Goal: Task Accomplishment & Management: Manage account settings

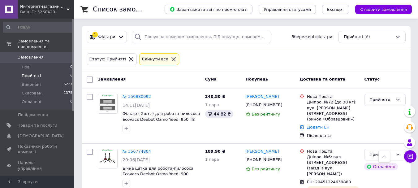
scroll to position [242, 0]
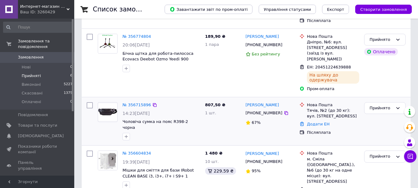
scroll to position [242, 0]
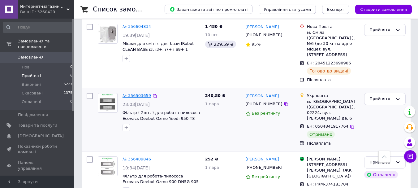
click at [130, 93] on link "№ 356503659" at bounding box center [137, 95] width 28 height 5
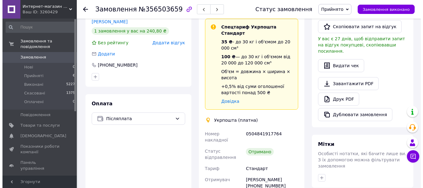
scroll to position [155, 0]
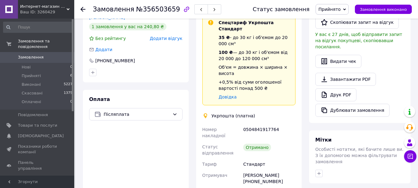
click at [171, 36] on span "Додати відгук" at bounding box center [166, 38] width 33 height 5
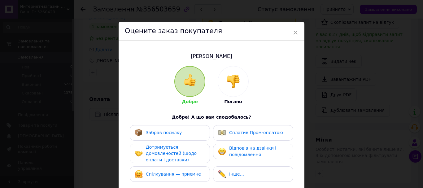
click at [172, 134] on span "Забрав посилку" at bounding box center [164, 132] width 36 height 5
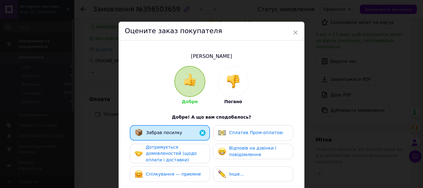
click at [172, 154] on span "Дотримується домовленостей (щодо оплати і доставки)" at bounding box center [171, 154] width 51 height 18
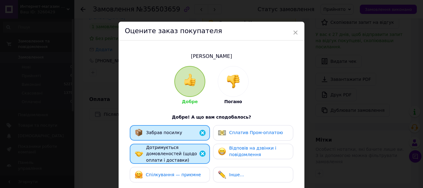
drag, startPoint x: 171, startPoint y: 177, endPoint x: 197, endPoint y: 166, distance: 28.6
click at [172, 177] on span "Спілкування — приємне" at bounding box center [173, 174] width 55 height 5
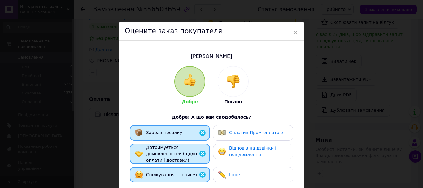
click at [253, 146] on span "Відповів на дзвінки і повідомлення" at bounding box center [252, 151] width 47 height 11
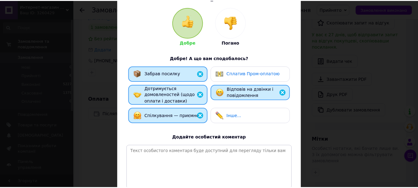
scroll to position [117, 0]
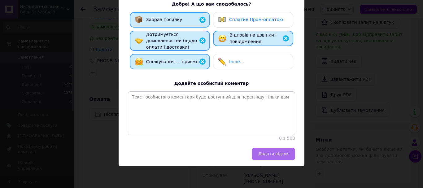
click at [276, 154] on span "Додати відгук" at bounding box center [273, 153] width 30 height 5
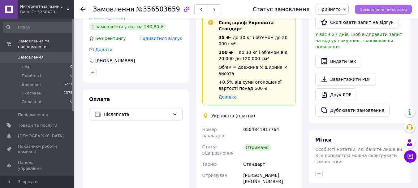
click at [394, 10] on span "Замовлення виконано" at bounding box center [383, 9] width 47 height 5
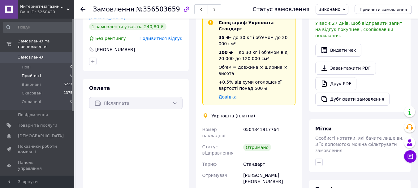
click at [35, 73] on span "Прийняті" at bounding box center [31, 76] width 19 height 6
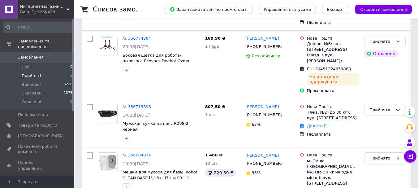
scroll to position [184, 0]
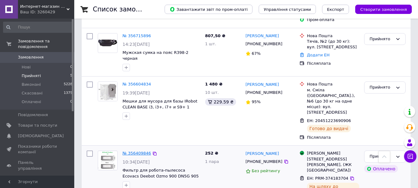
click at [145, 151] on link "№ 356409846" at bounding box center [137, 153] width 28 height 5
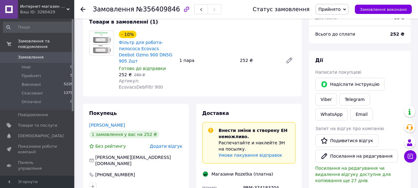
scroll to position [215, 0]
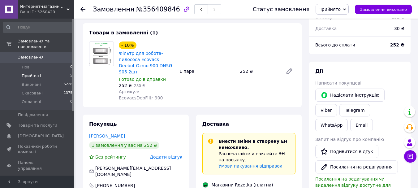
click at [45, 72] on li "Прийняті 5" at bounding box center [38, 76] width 76 height 9
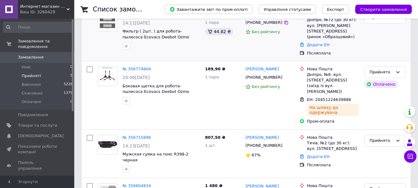
scroll to position [184, 0]
